Goal: Task Accomplishment & Management: Use online tool/utility

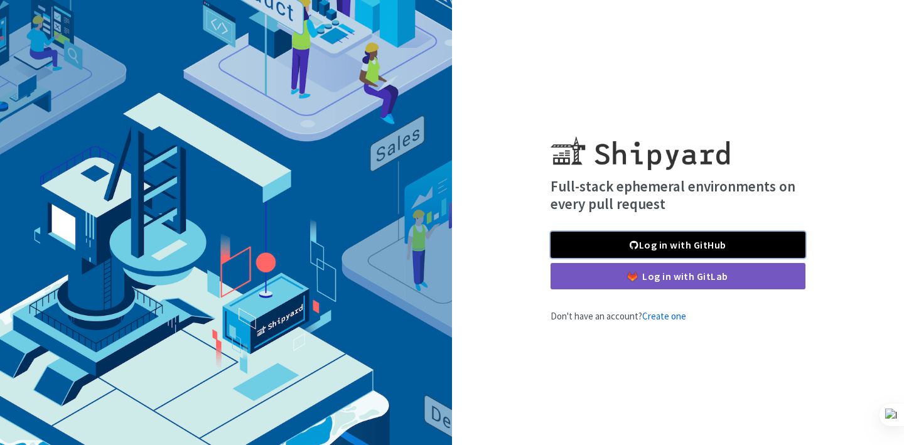
click at [681, 240] on link "Log in with GitHub" at bounding box center [677, 245] width 255 height 26
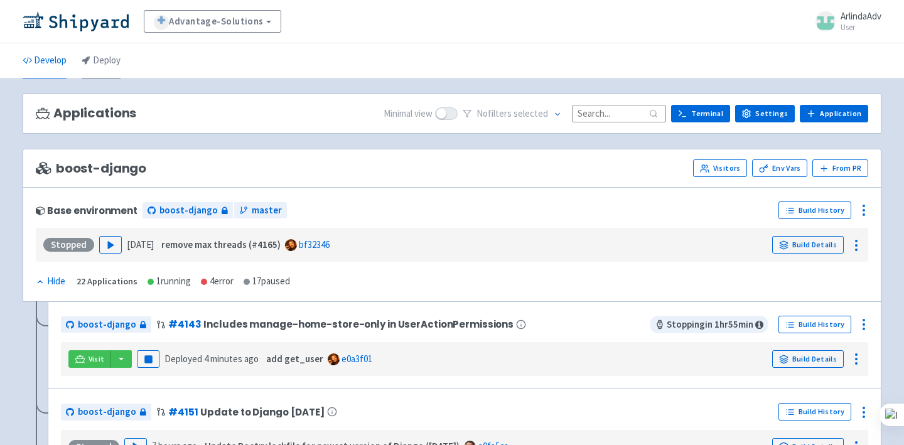
click at [110, 55] on link "Deploy" at bounding box center [101, 60] width 39 height 35
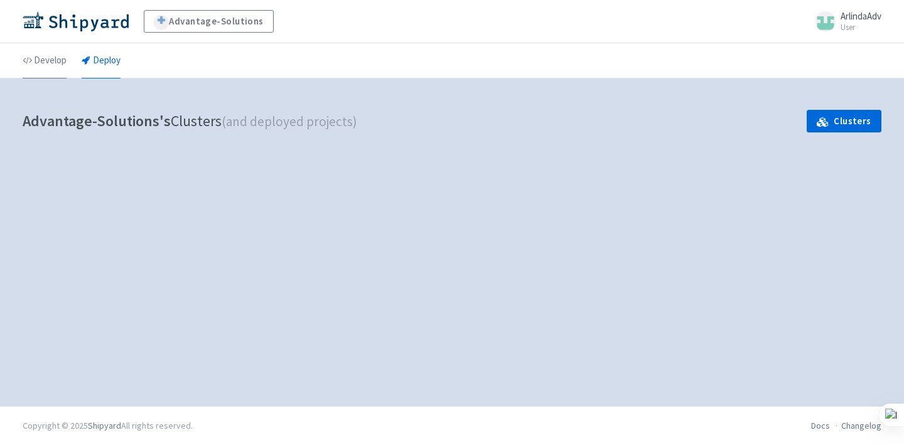
click at [40, 62] on link "Develop" at bounding box center [45, 60] width 44 height 35
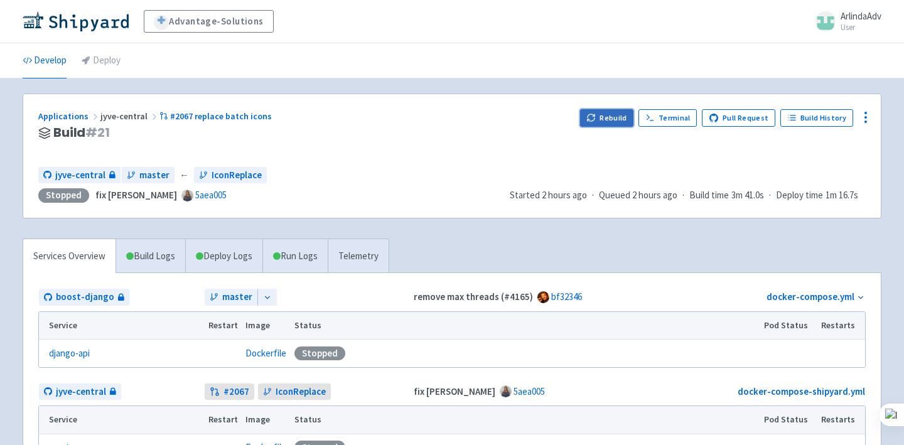
click at [608, 123] on button "Rebuild" at bounding box center [607, 118] width 54 height 18
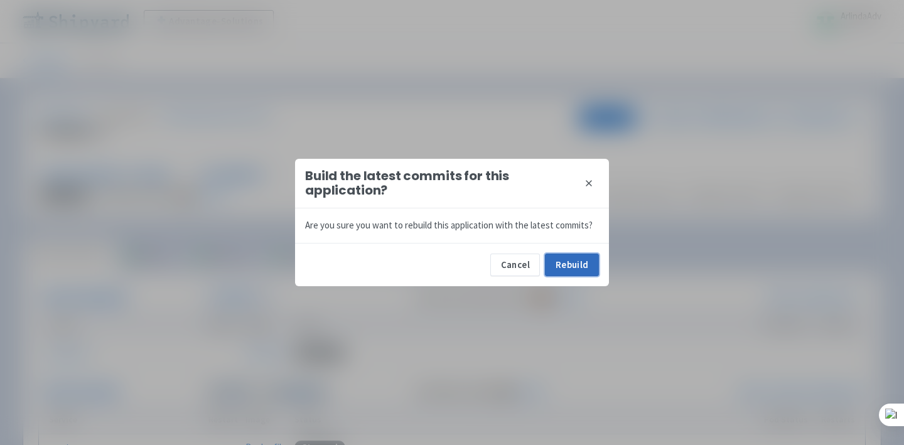
click at [572, 265] on button "Rebuild" at bounding box center [572, 265] width 54 height 23
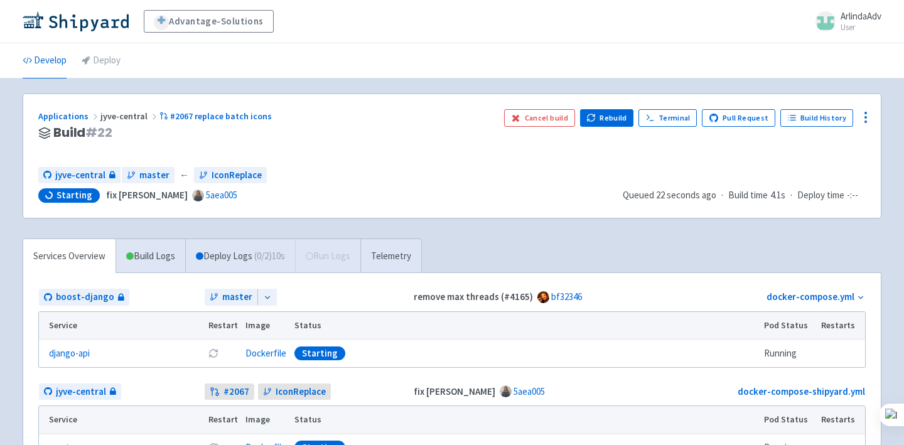
click at [357, 102] on div "Applications jyve-central #2067 replace batch icons Build # 22 Cancel build Reb…" at bounding box center [451, 156] width 857 height 124
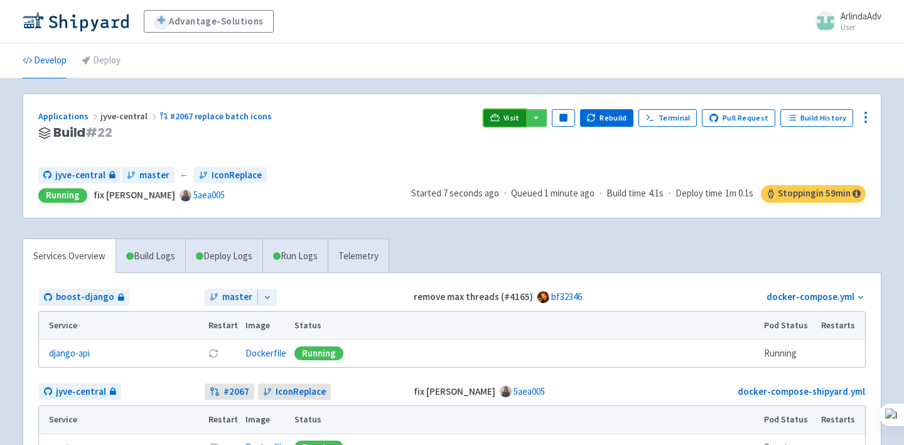
click at [508, 122] on link "Visit" at bounding box center [504, 118] width 43 height 18
